Goal: Task Accomplishment & Management: Manage account settings

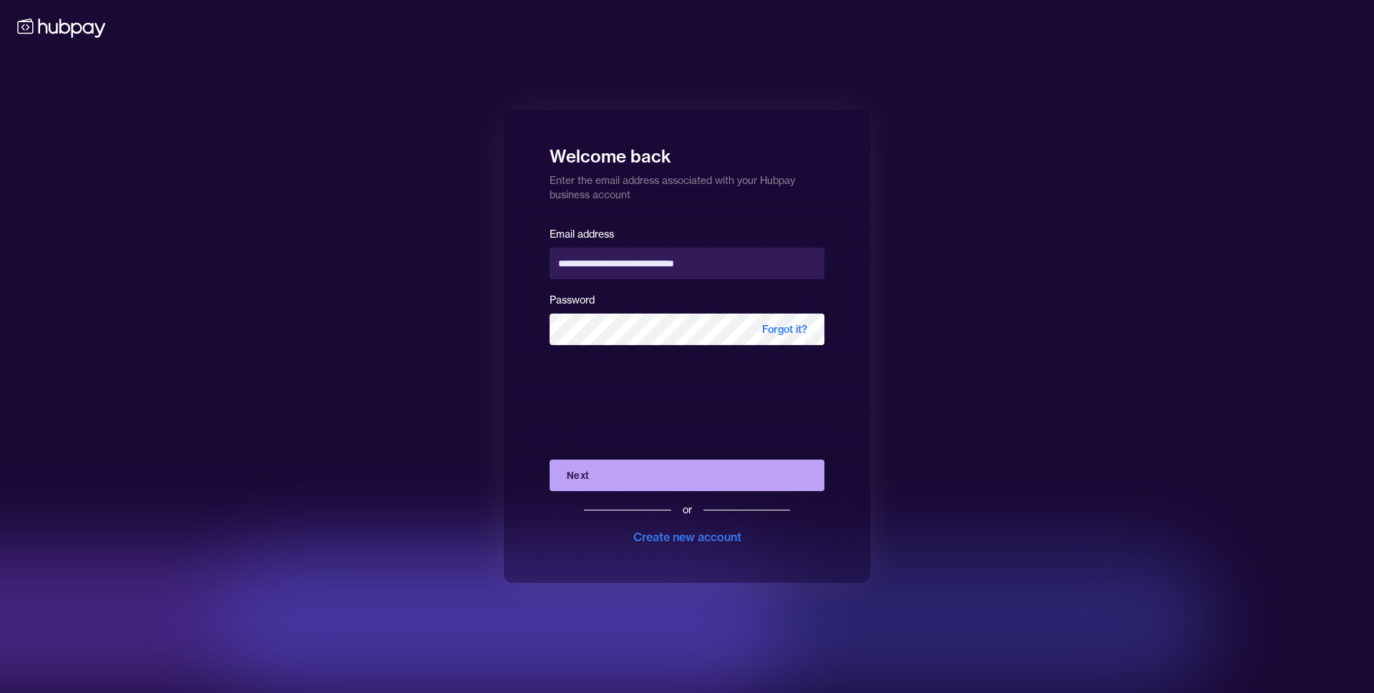
click at [672, 479] on button "Next" at bounding box center [686, 474] width 275 height 31
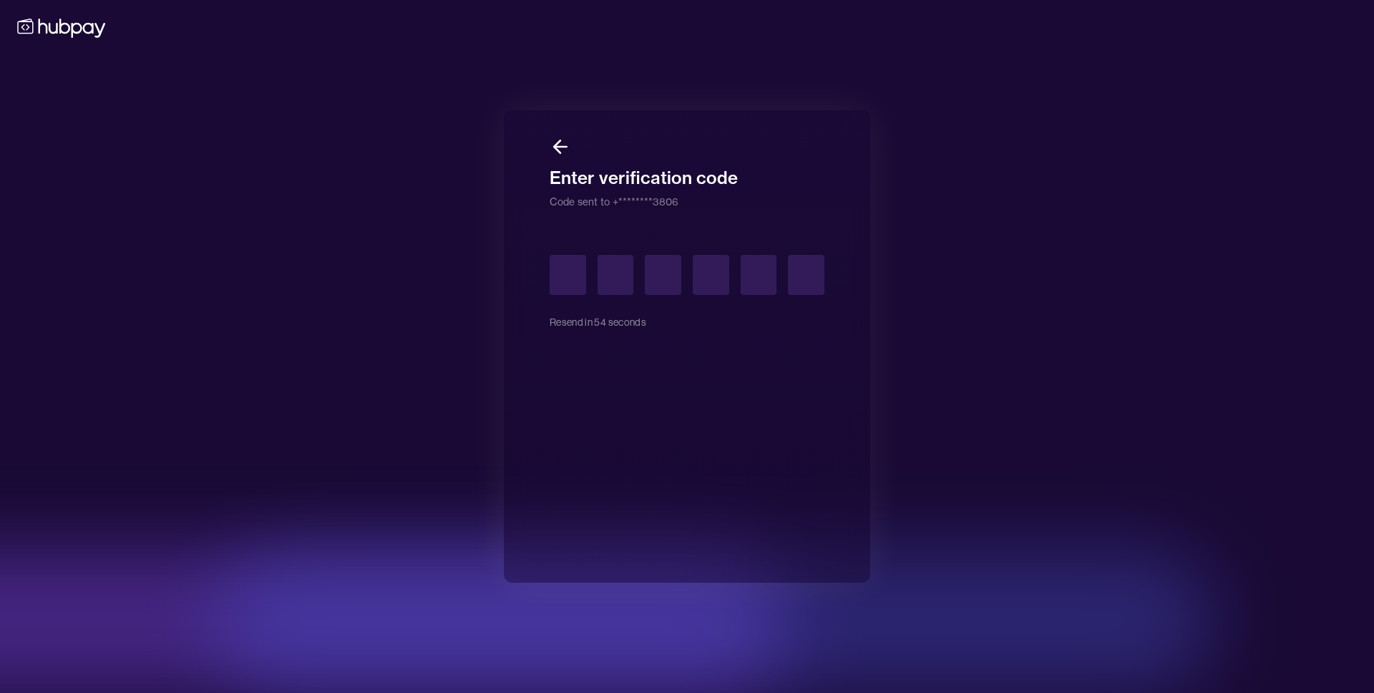
type input "*"
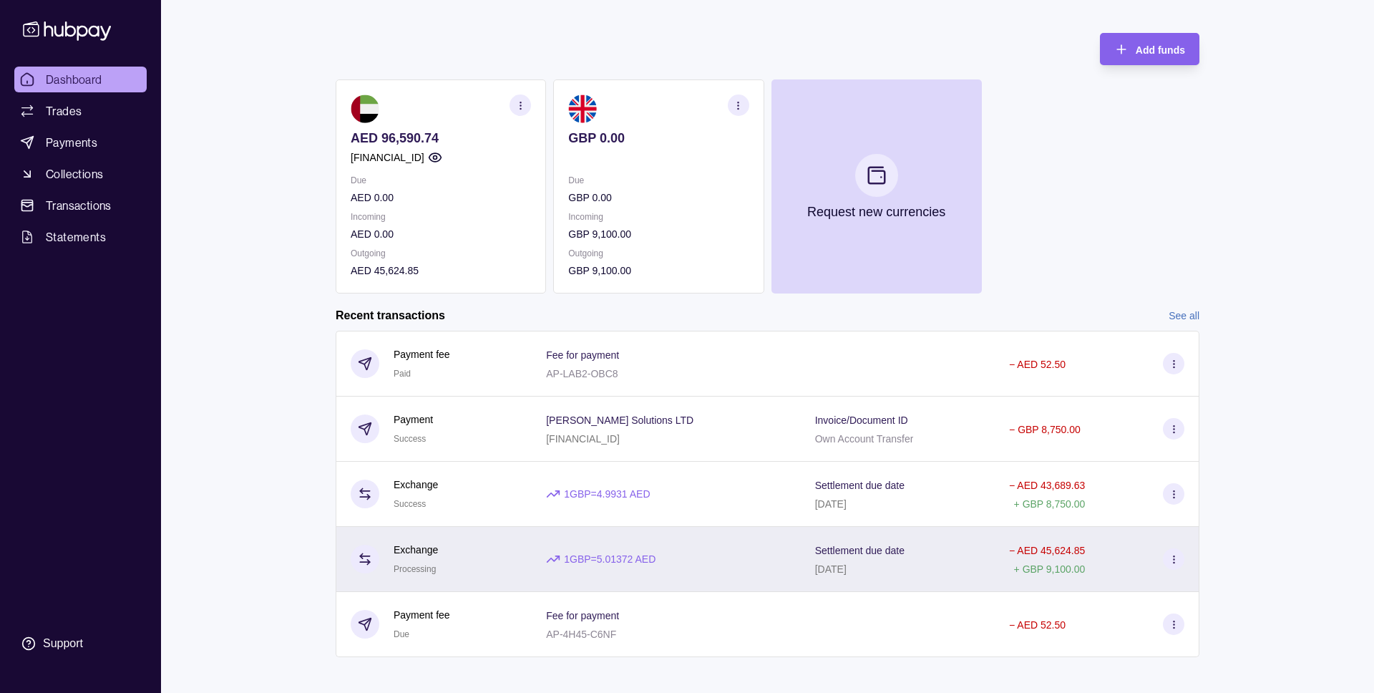
scroll to position [69, 0]
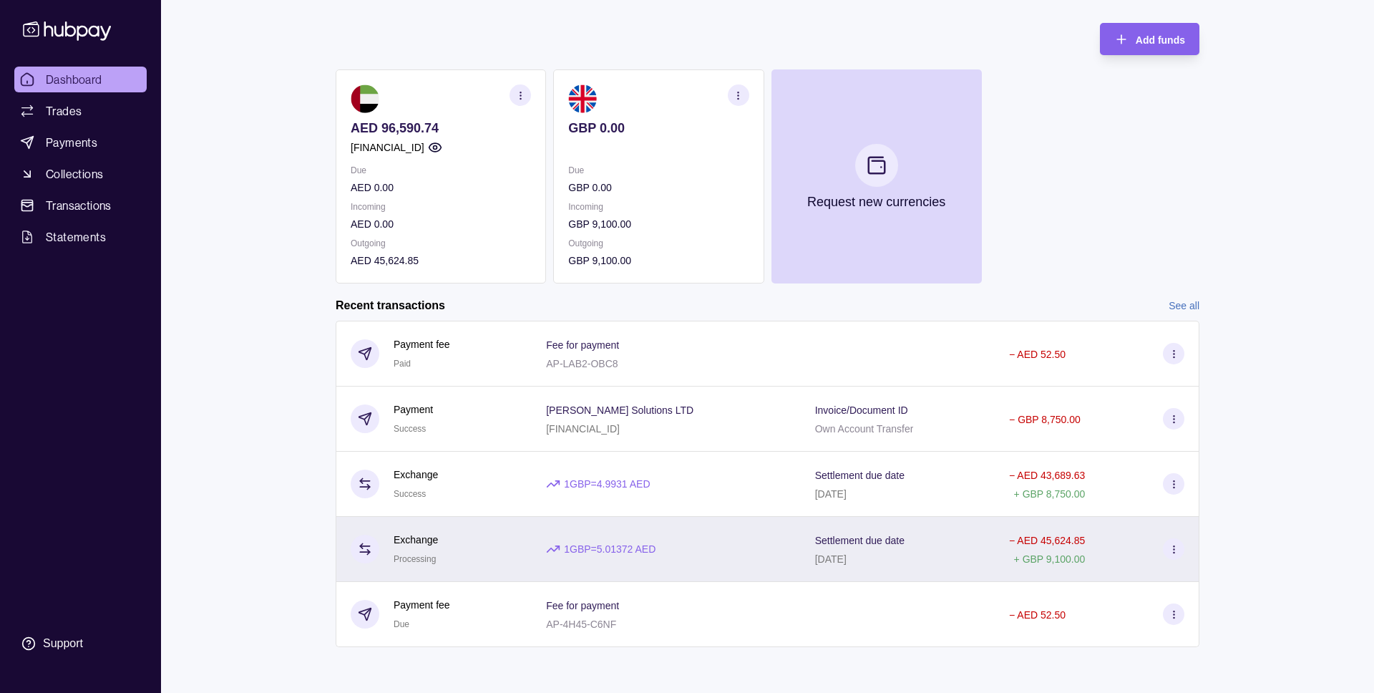
click at [846, 562] on p "[DATE]" at bounding box center [830, 558] width 31 height 11
